Goal: Navigation & Orientation: Find specific page/section

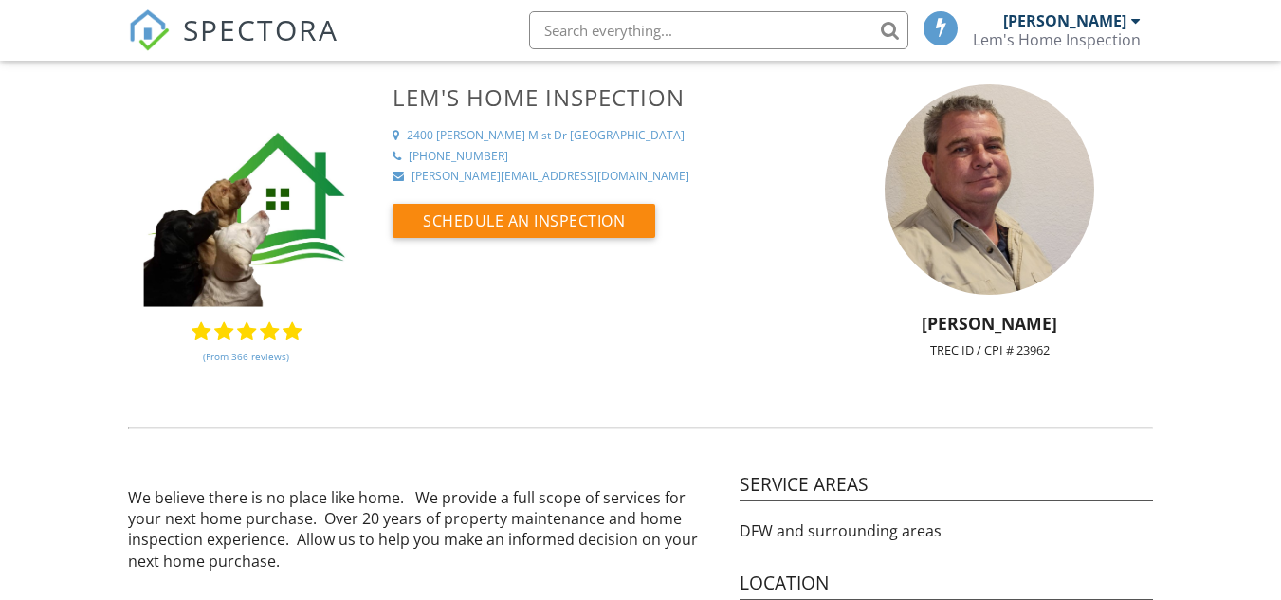
click at [1089, 22] on div "[PERSON_NAME]" at bounding box center [1064, 20] width 123 height 19
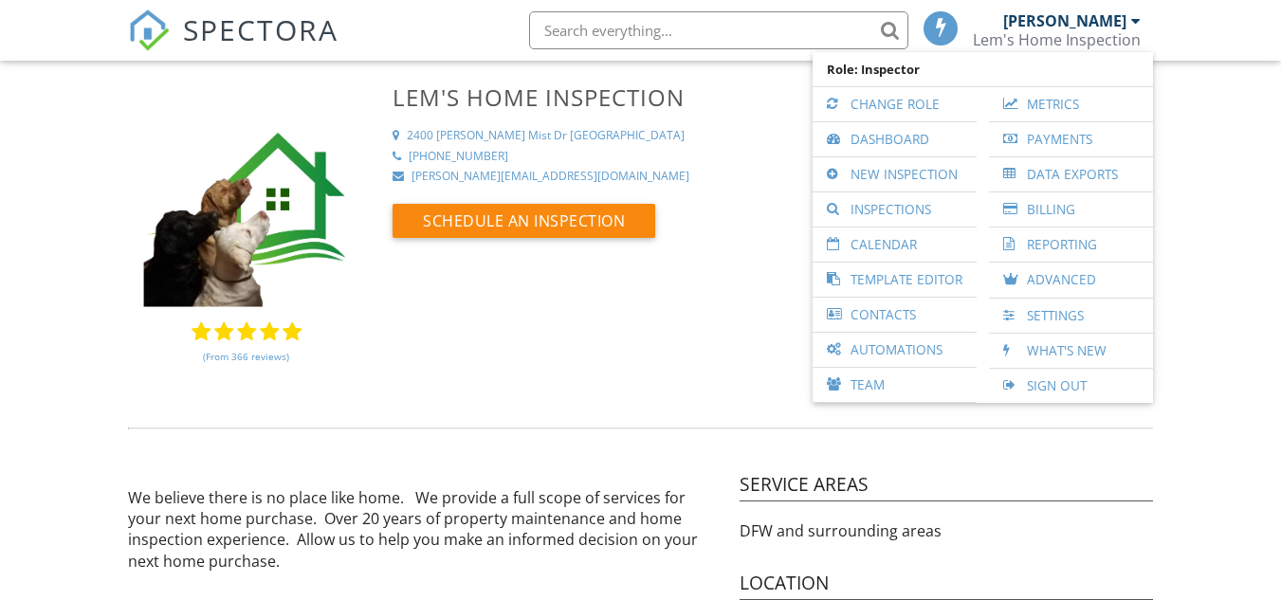
click at [870, 253] on link "Calendar" at bounding box center [894, 245] width 145 height 34
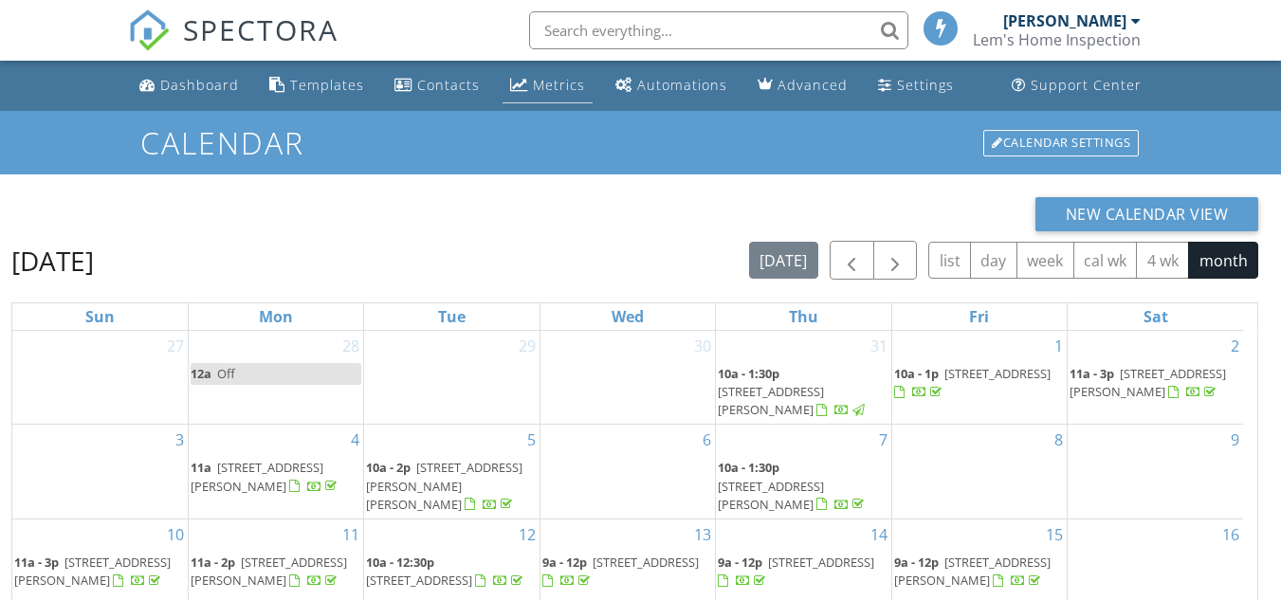
click at [541, 86] on div "Metrics" at bounding box center [559, 85] width 52 height 18
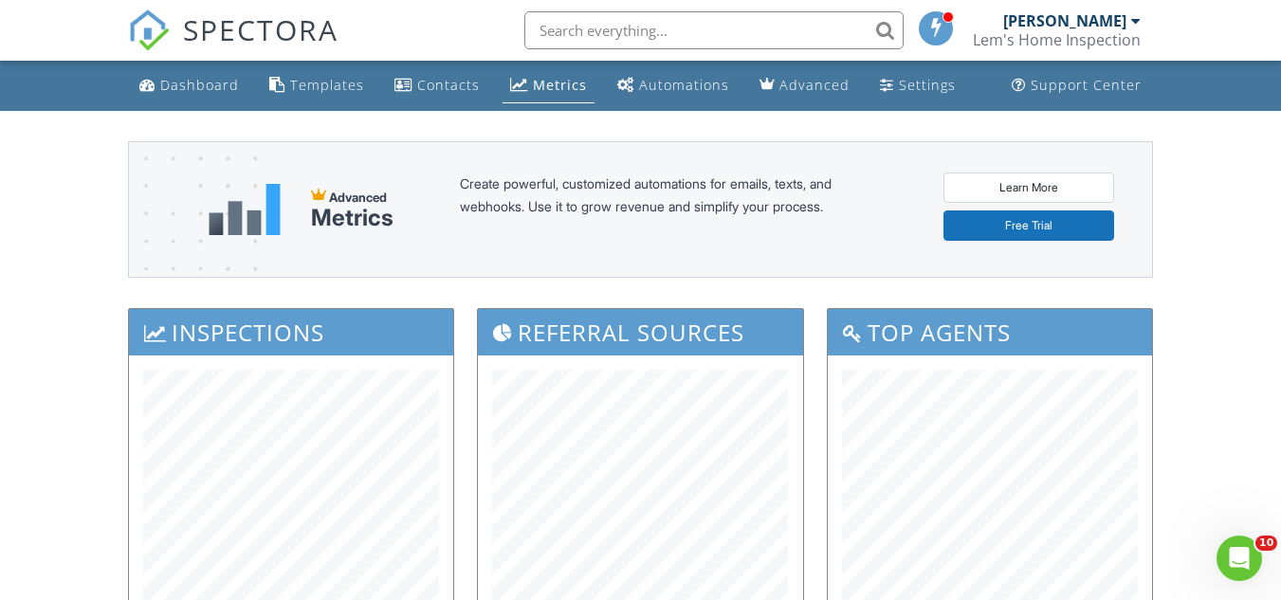
click at [1068, 21] on div "[PERSON_NAME]" at bounding box center [1064, 20] width 123 height 19
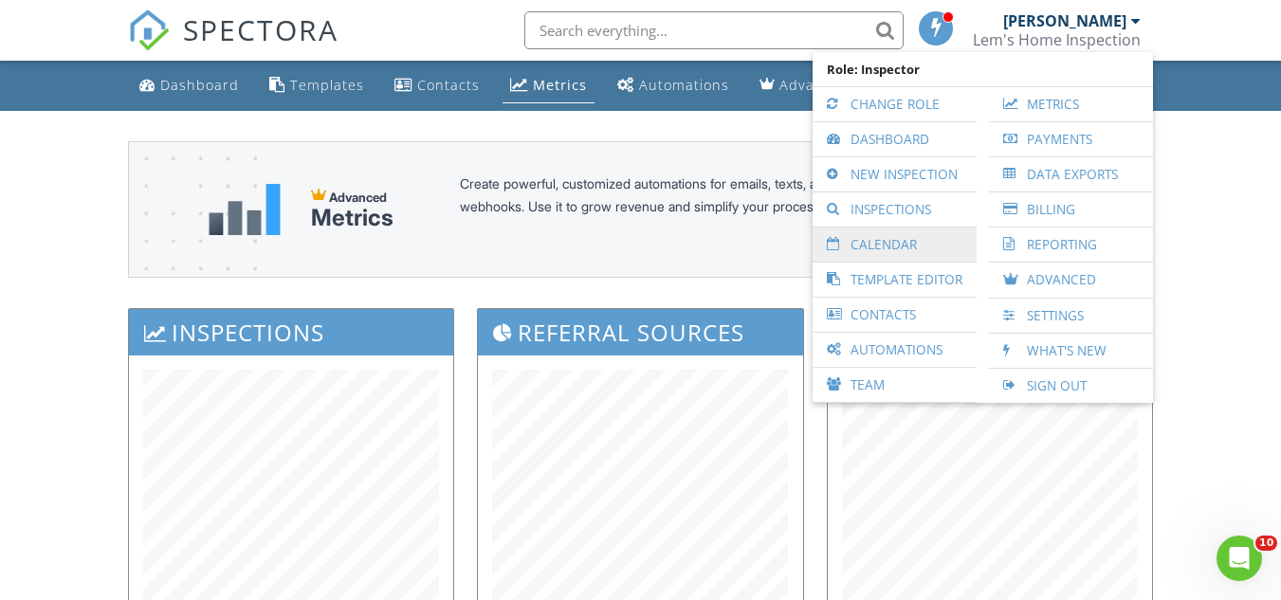
click at [879, 241] on link "Calendar" at bounding box center [894, 245] width 145 height 34
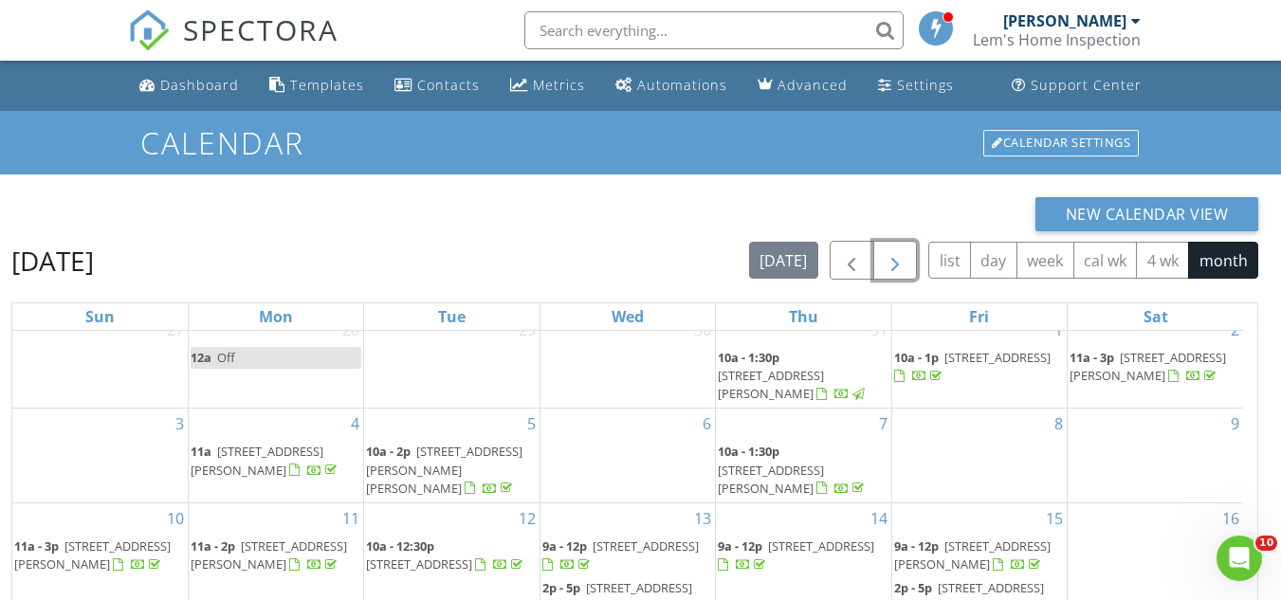
click at [898, 264] on span "button" at bounding box center [895, 260] width 23 height 23
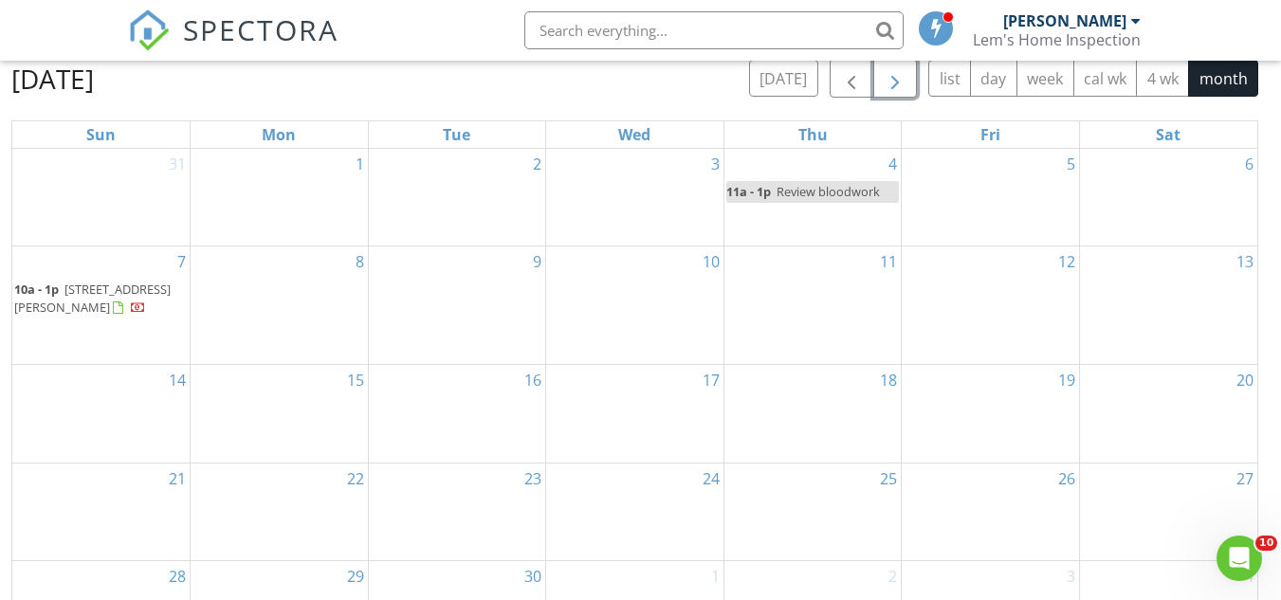
scroll to position [190, 0]
